Goal: Obtain resource: Download file/media

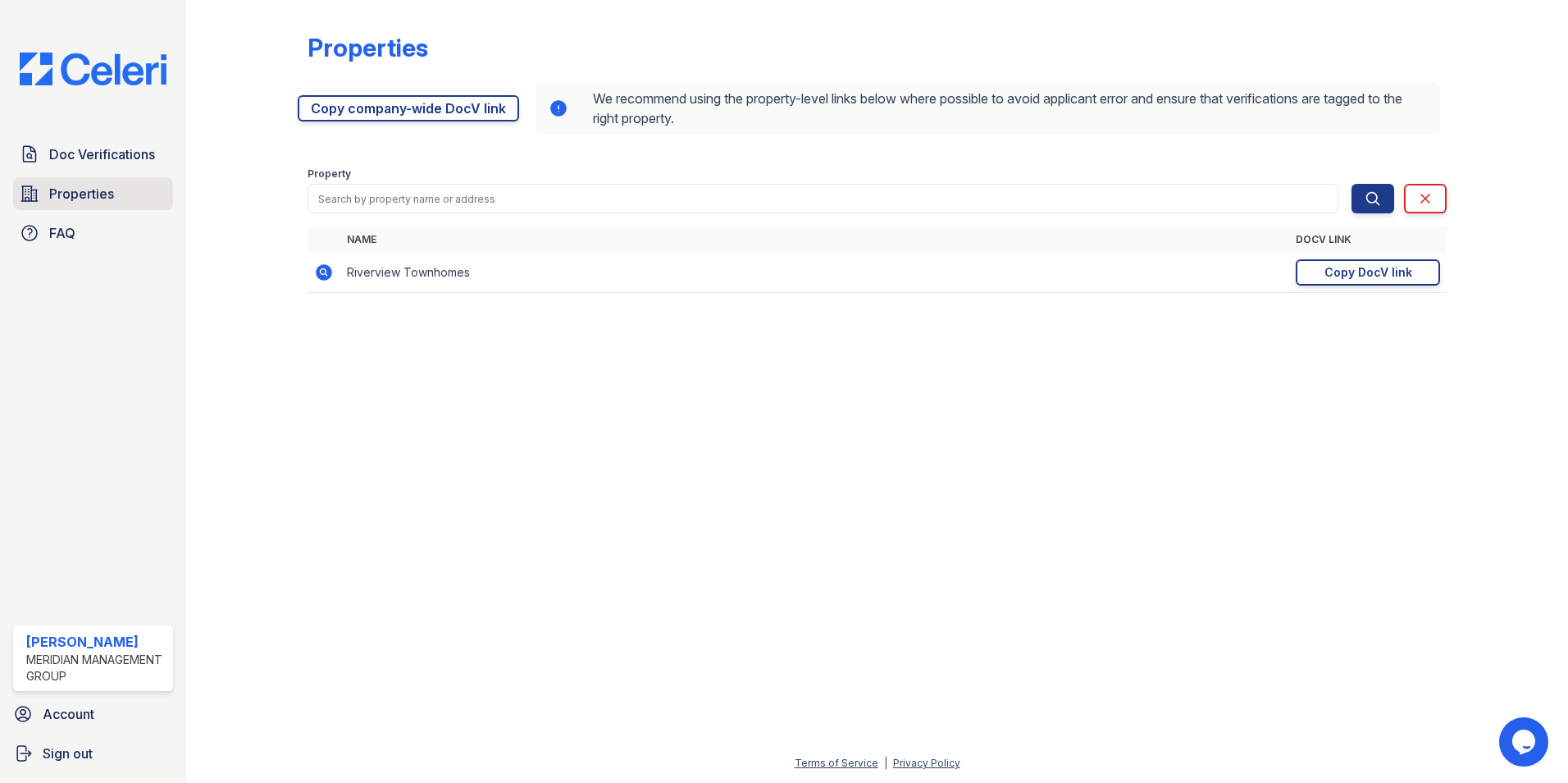
click at [131, 194] on link "Properties" at bounding box center [93, 194] width 160 height 33
click at [89, 147] on span "Doc Verifications" at bounding box center [102, 154] width 106 height 20
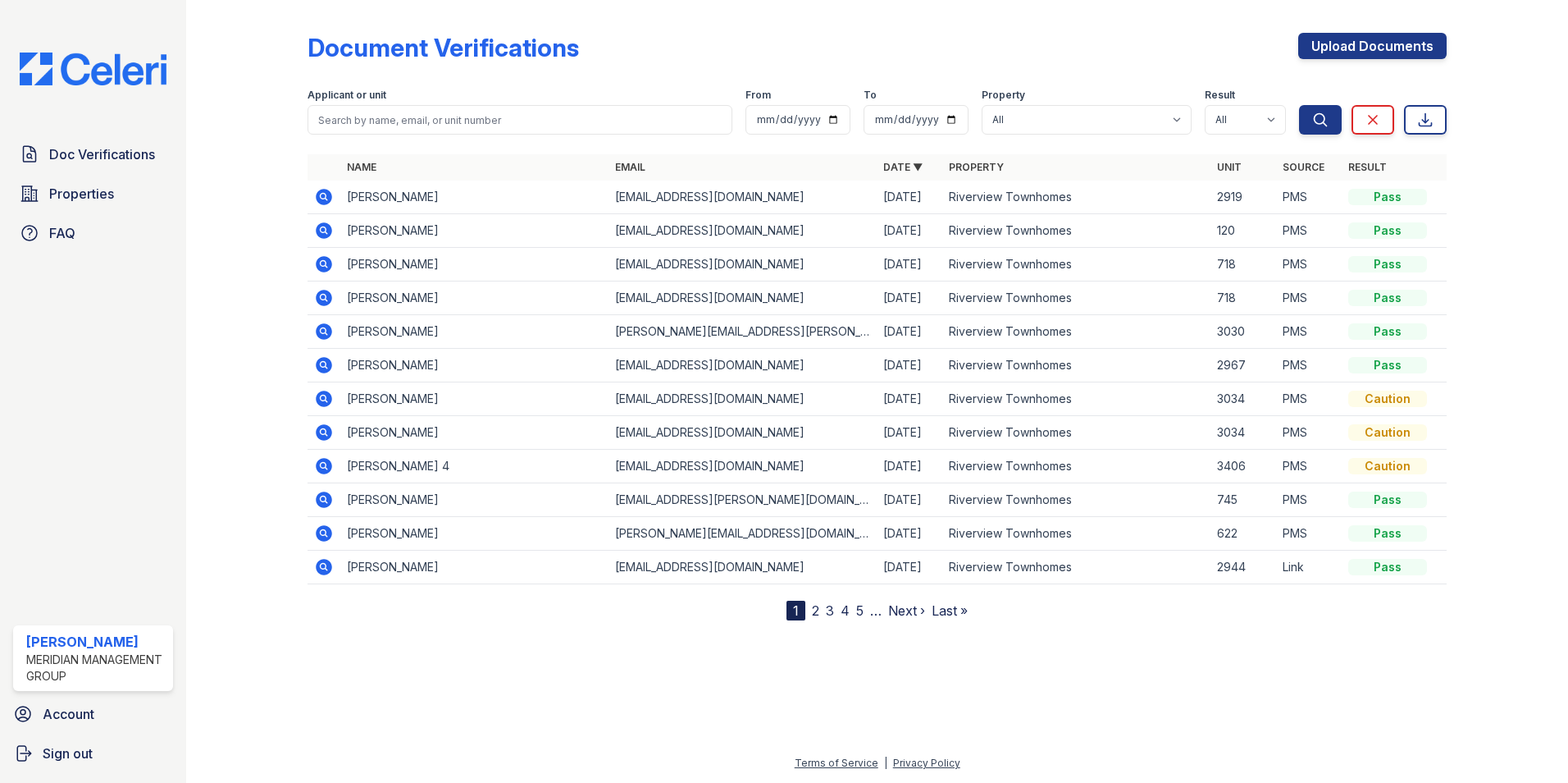
click at [318, 260] on icon at bounding box center [324, 264] width 16 height 16
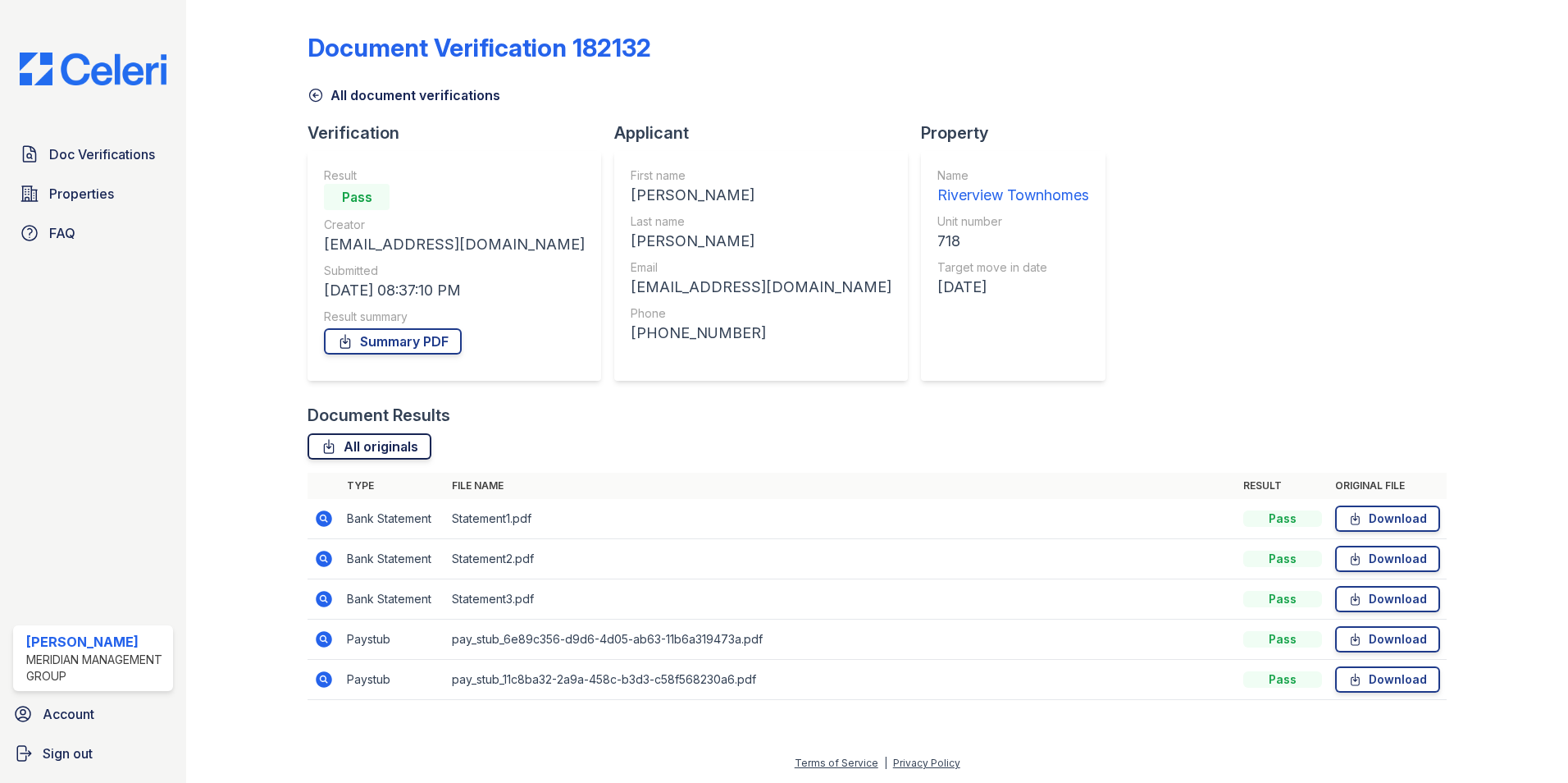
click at [387, 450] on link "All originals" at bounding box center [370, 446] width 124 height 26
click at [424, 342] on link "Summary PDF" at bounding box center [392, 341] width 138 height 26
click at [79, 157] on span "Doc Verifications" at bounding box center [102, 154] width 106 height 20
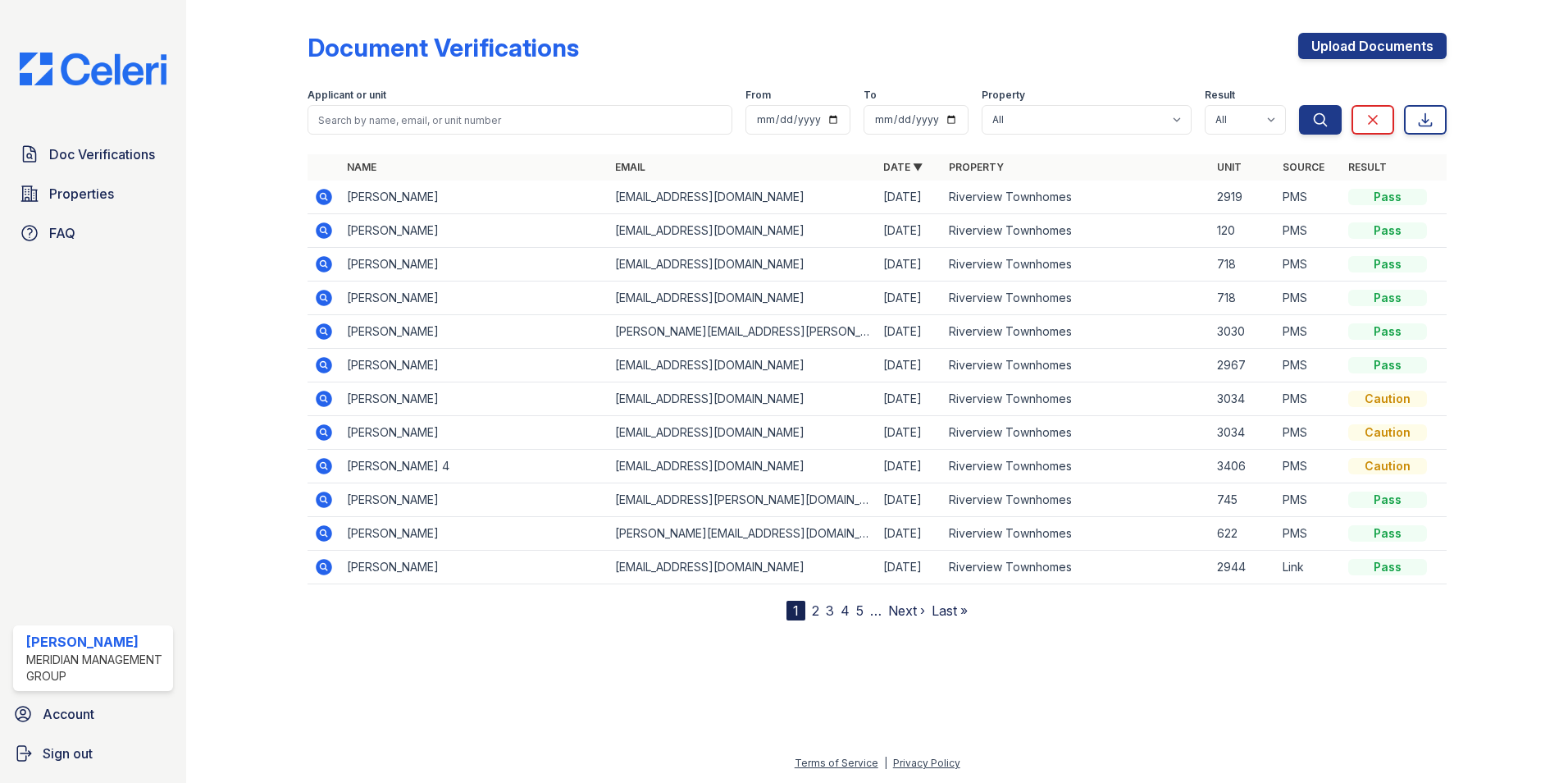
click at [325, 295] on icon at bounding box center [324, 298] width 20 height 20
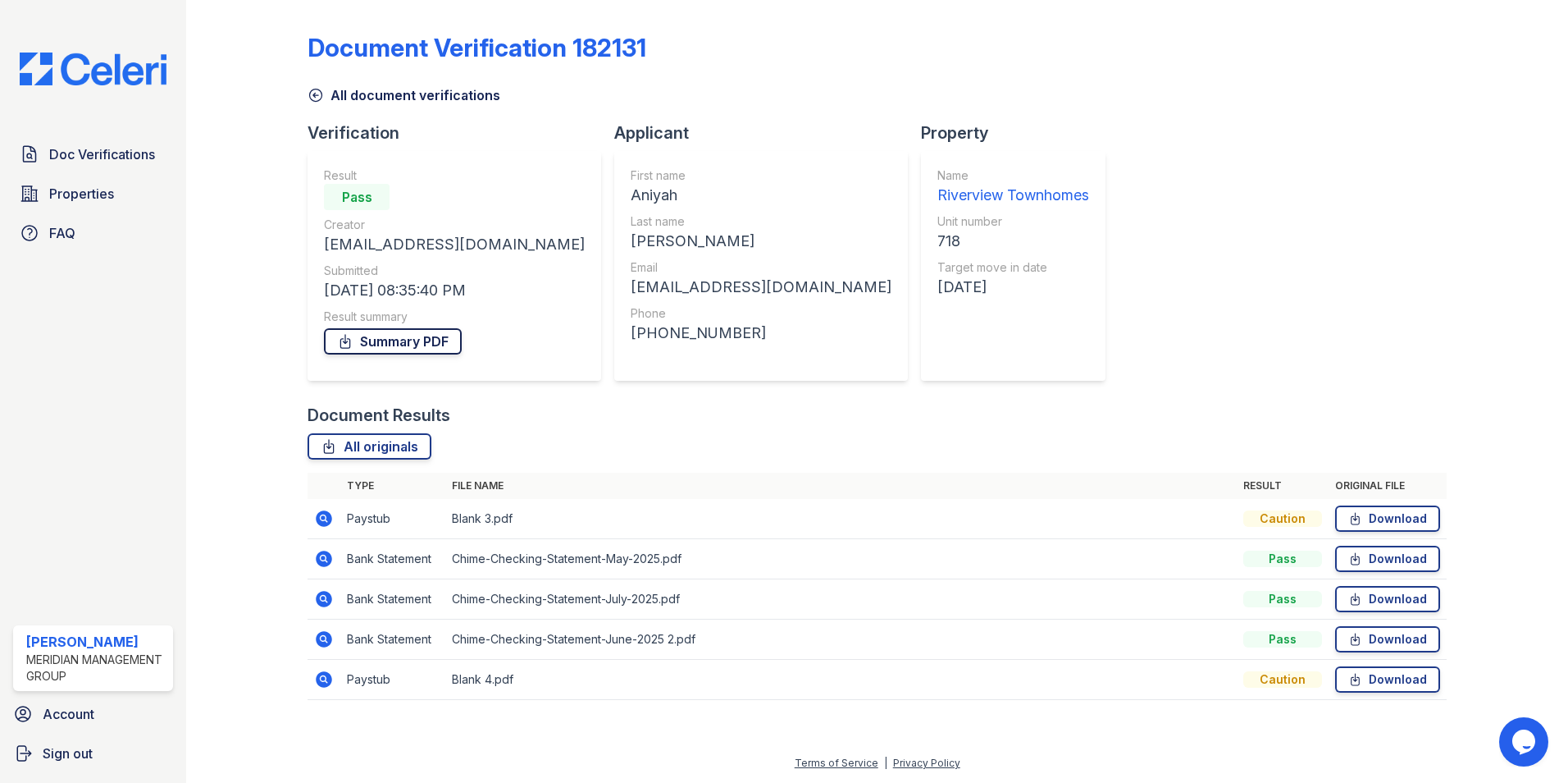
click at [382, 340] on link "Summary PDF" at bounding box center [392, 341] width 138 height 26
click at [372, 515] on td "Paystub" at bounding box center [392, 519] width 105 height 40
click at [318, 515] on icon at bounding box center [324, 518] width 16 height 16
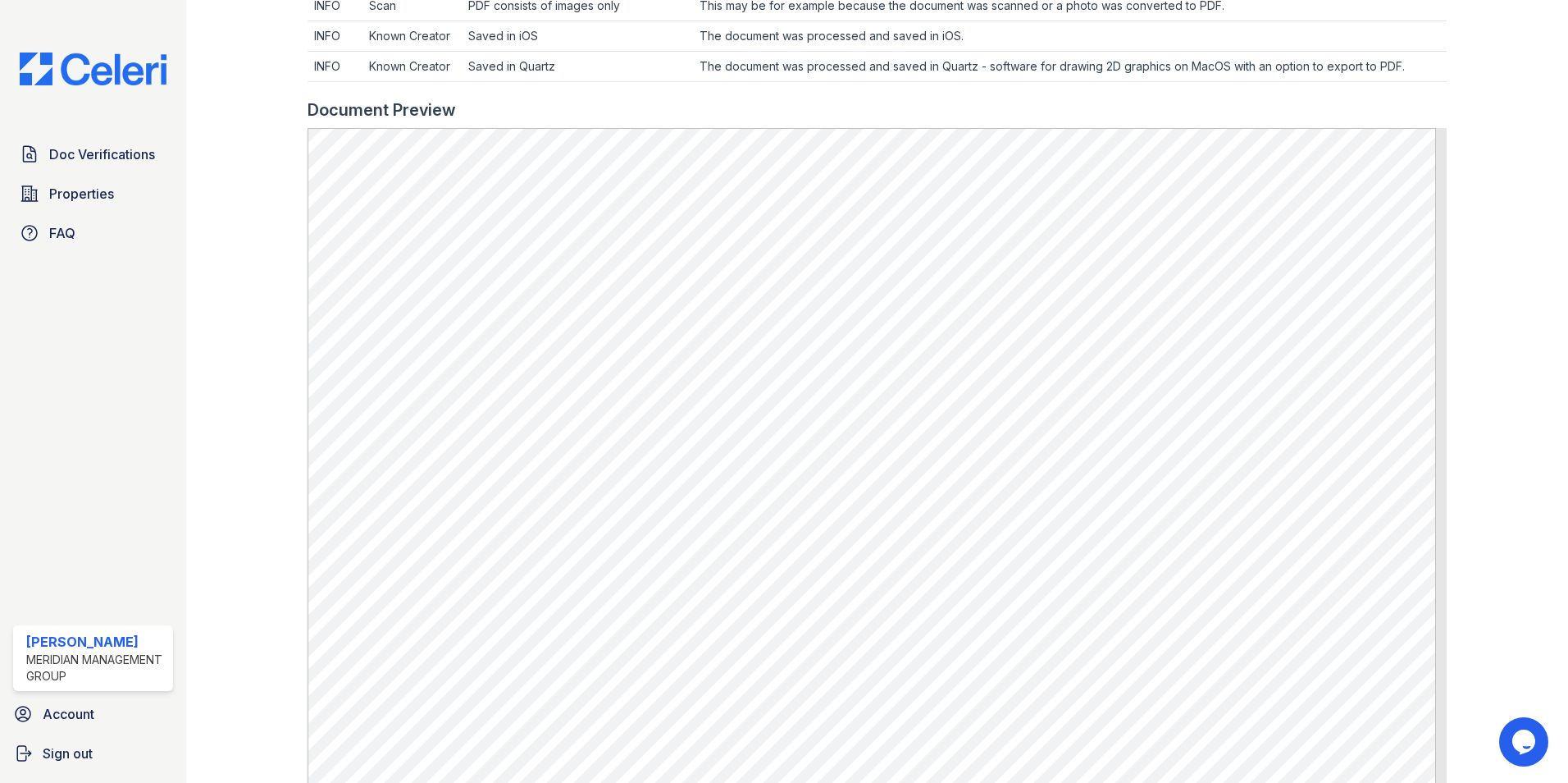
scroll to position [840, 0]
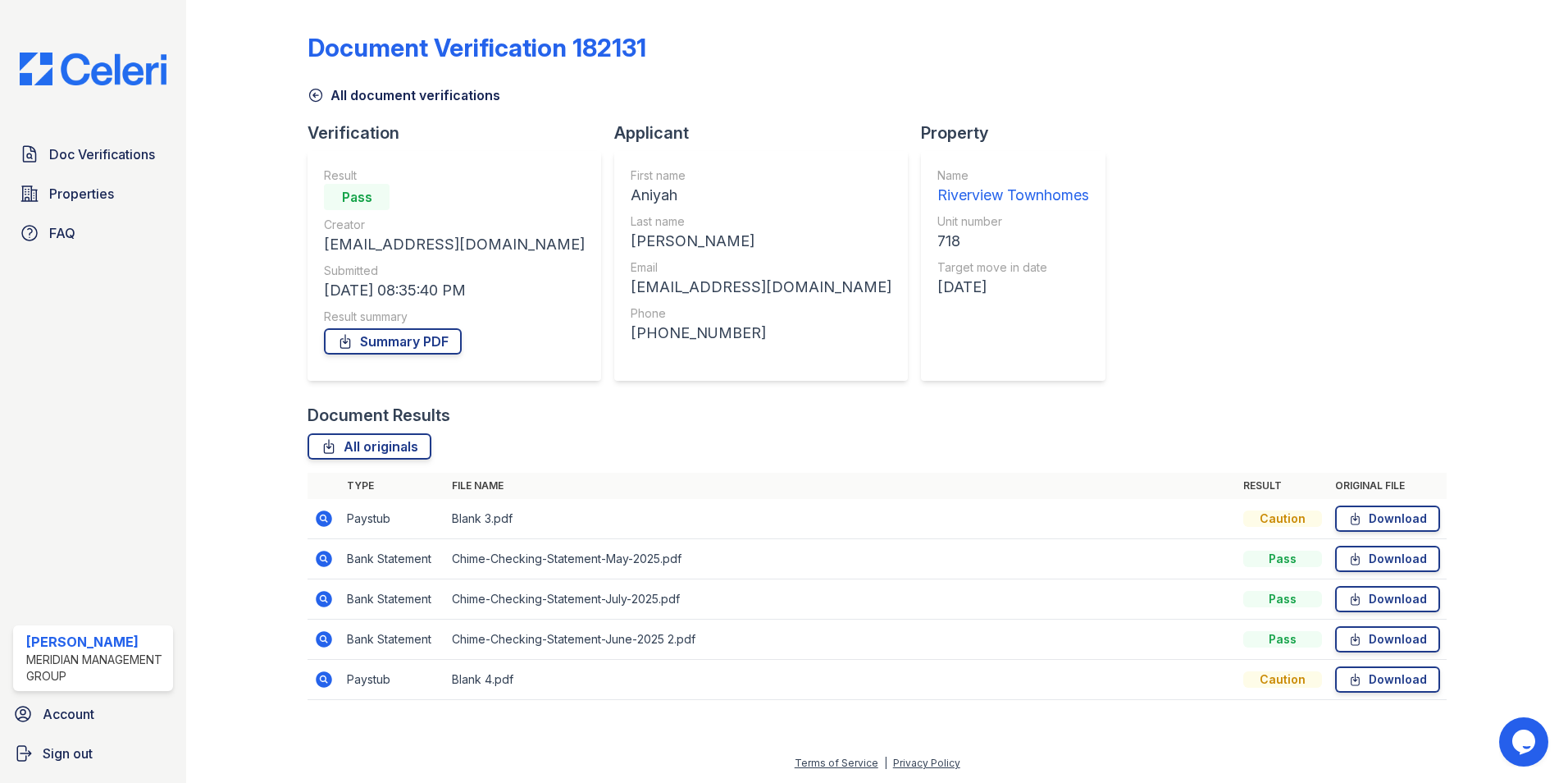
click at [325, 671] on icon at bounding box center [324, 679] width 20 height 20
